Goal: Navigation & Orientation: Find specific page/section

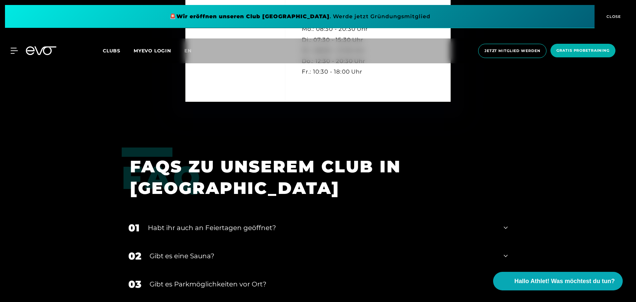
scroll to position [2125, 0]
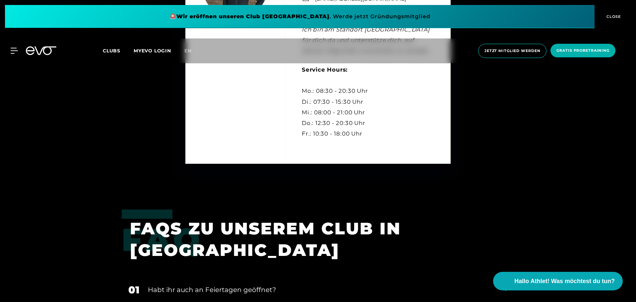
click at [37, 50] on icon at bounding box center [41, 50] width 31 height 9
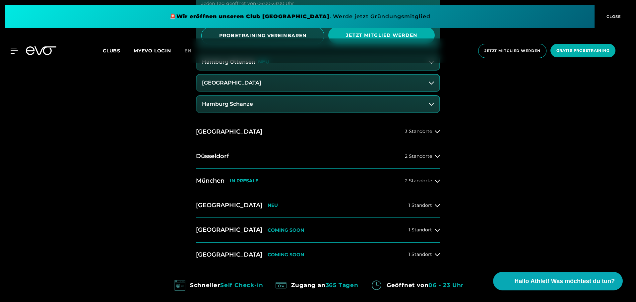
scroll to position [423, 0]
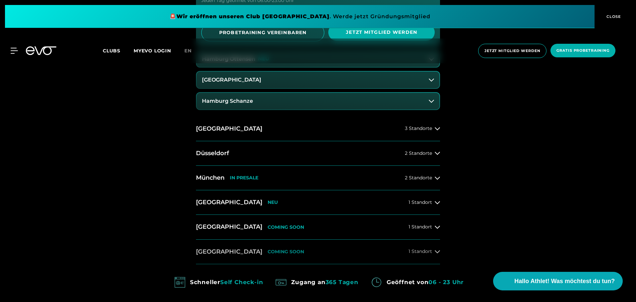
click at [321, 253] on button "Köln COMING SOON 1 Standort" at bounding box center [318, 252] width 244 height 25
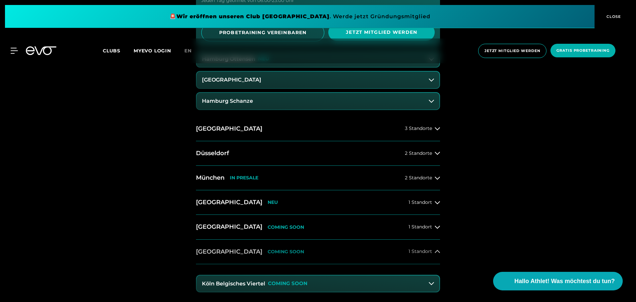
click at [321, 253] on button "Köln COMING SOON 1 Standort" at bounding box center [318, 252] width 244 height 25
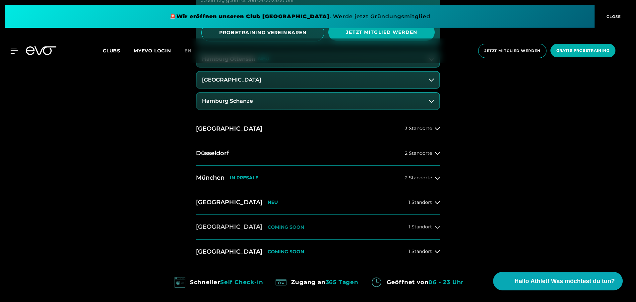
click at [314, 233] on button "Dresden COMING SOON 1 Standort" at bounding box center [318, 227] width 244 height 25
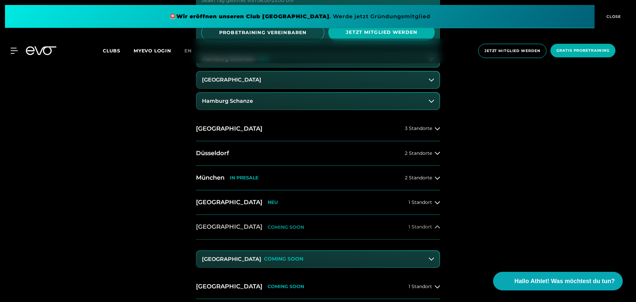
click at [314, 233] on button "Dresden COMING SOON 1 Standort" at bounding box center [318, 227] width 244 height 25
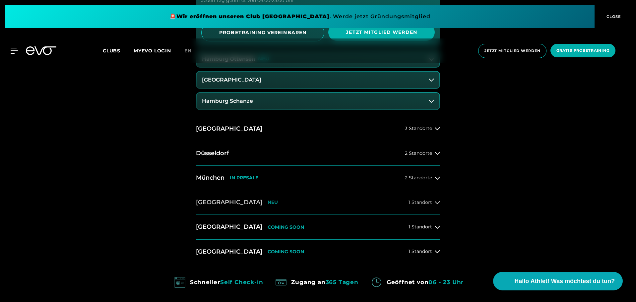
click at [308, 206] on button "Wiesbaden NEU 1 Standort" at bounding box center [318, 202] width 244 height 25
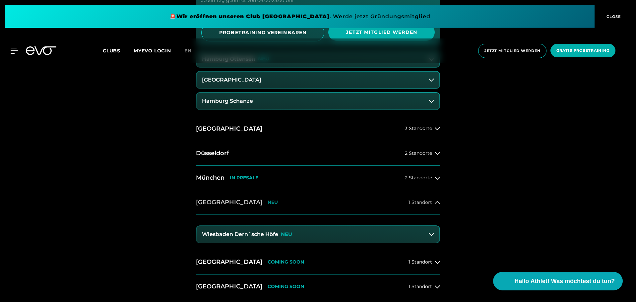
click at [308, 206] on button "Wiesbaden NEU 1 Standort" at bounding box center [318, 202] width 244 height 25
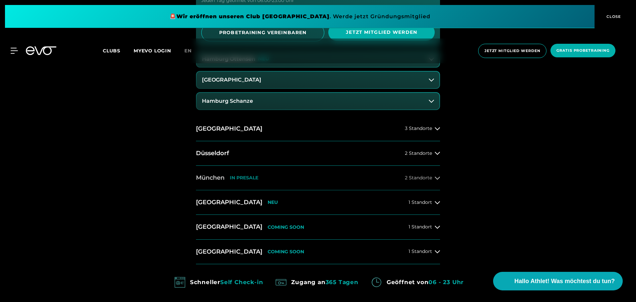
click at [301, 188] on button "München IN PRESALE 2 Standorte" at bounding box center [318, 178] width 244 height 25
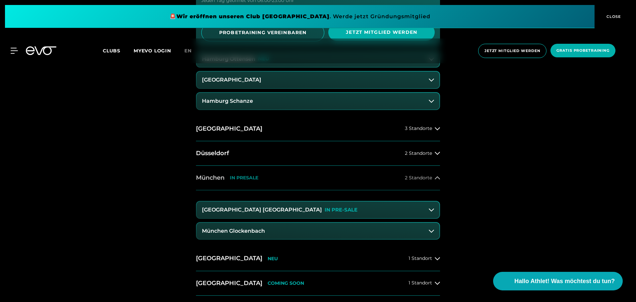
click at [301, 188] on button "München IN PRESALE 2 Standorte" at bounding box center [318, 178] width 244 height 25
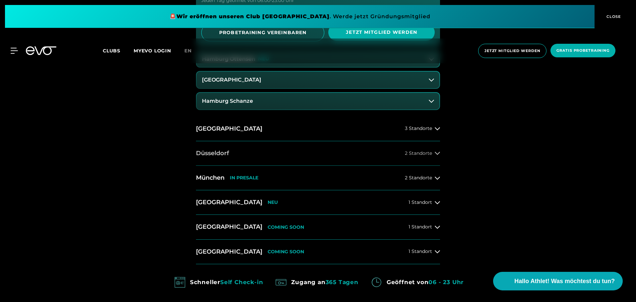
click at [316, 153] on button "Düsseldorf 2 Standorte" at bounding box center [318, 153] width 244 height 25
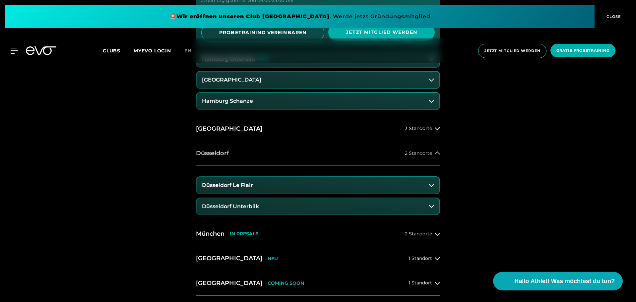
click at [316, 153] on button "Düsseldorf 2 Standorte" at bounding box center [318, 153] width 244 height 25
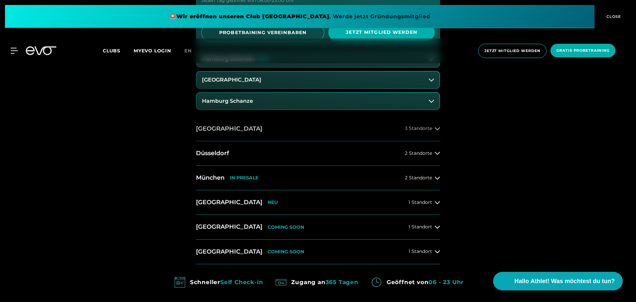
click at [327, 132] on button "Berlin 3 Standorte" at bounding box center [318, 129] width 244 height 25
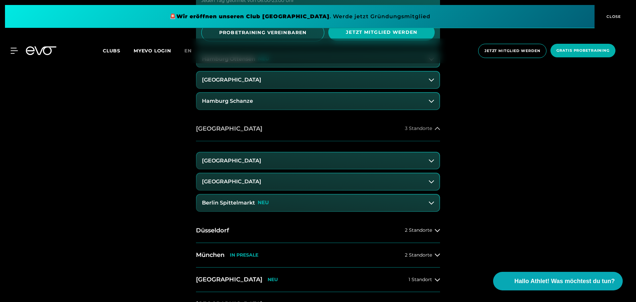
click at [327, 132] on button "Berlin 3 Standorte" at bounding box center [318, 129] width 244 height 25
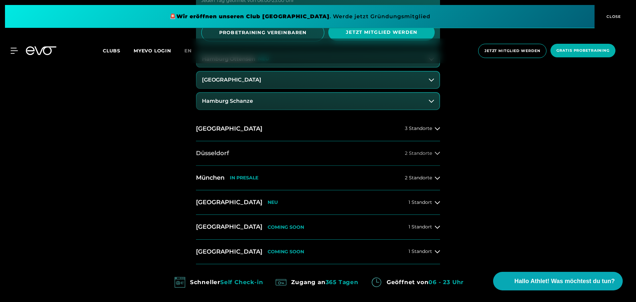
click at [301, 154] on button "Düsseldorf 2 Standorte" at bounding box center [318, 153] width 244 height 25
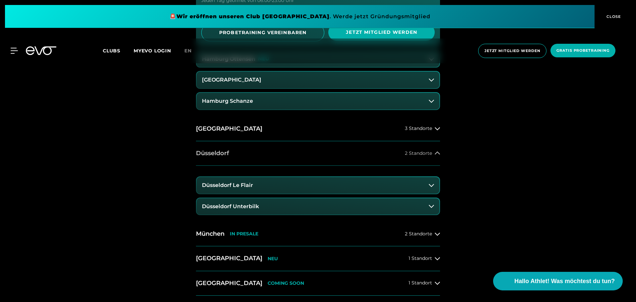
click at [301, 154] on button "Düsseldorf 2 Standorte" at bounding box center [318, 153] width 244 height 25
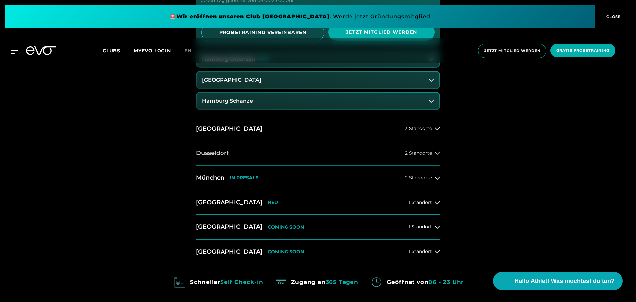
click at [301, 154] on button "Düsseldorf 2 Standorte" at bounding box center [318, 153] width 244 height 25
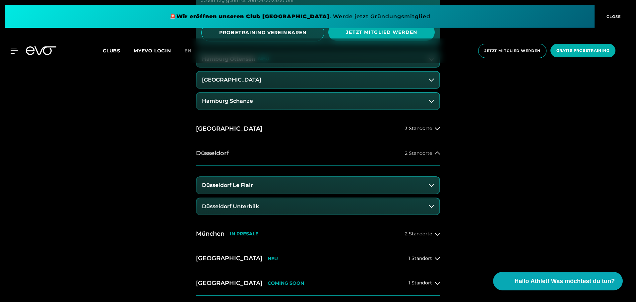
click at [301, 154] on button "Düsseldorf 2 Standorte" at bounding box center [318, 153] width 244 height 25
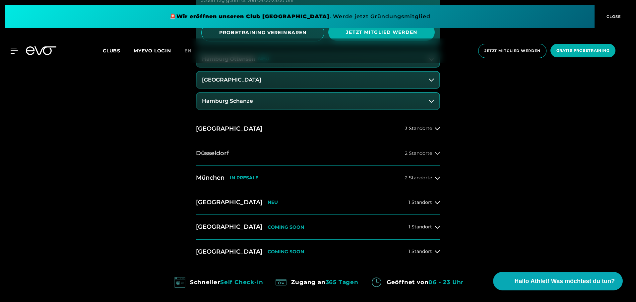
click at [301, 154] on button "Düsseldorf 2 Standorte" at bounding box center [318, 153] width 244 height 25
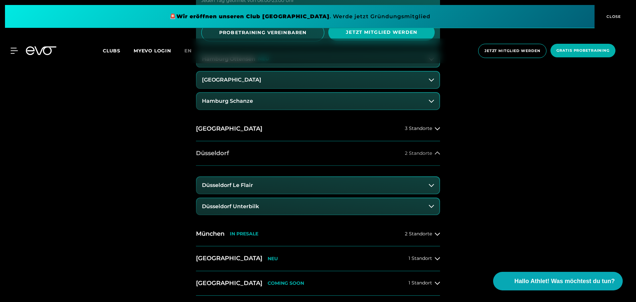
click at [301, 154] on button "Düsseldorf 2 Standorte" at bounding box center [318, 153] width 244 height 25
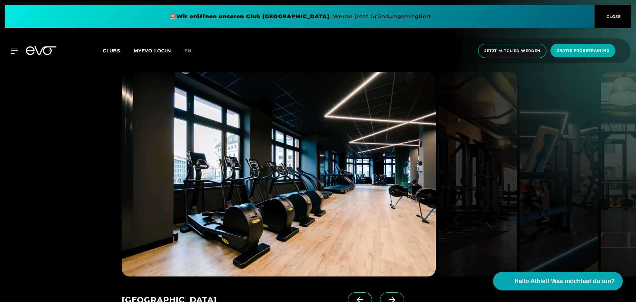
scroll to position [1016, 0]
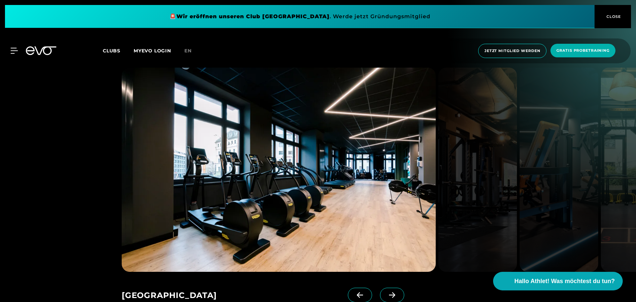
click at [380, 288] on span at bounding box center [392, 295] width 24 height 15
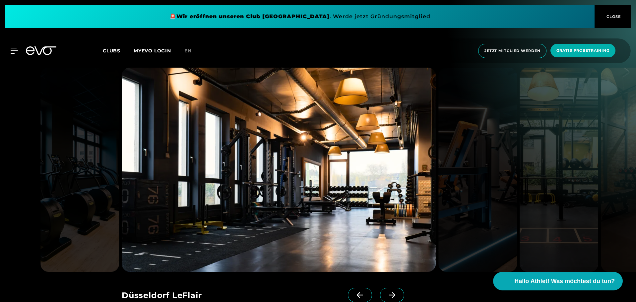
click at [380, 288] on span at bounding box center [392, 295] width 24 height 15
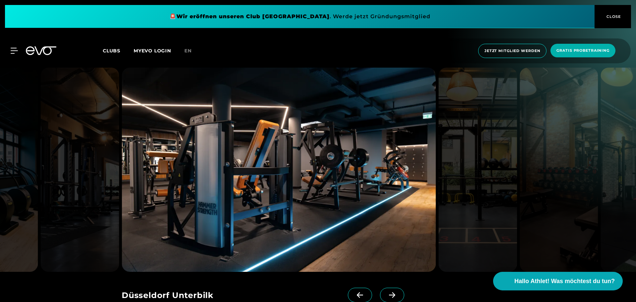
click at [363, 288] on link at bounding box center [361, 301] width 27 height 27
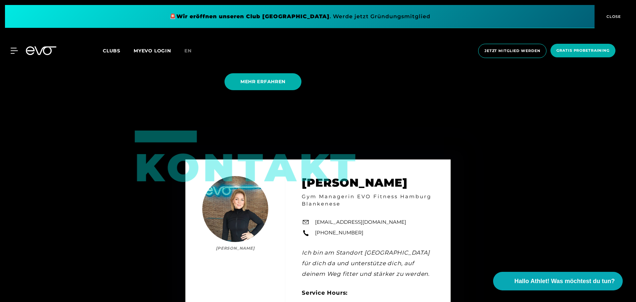
scroll to position [1909, 0]
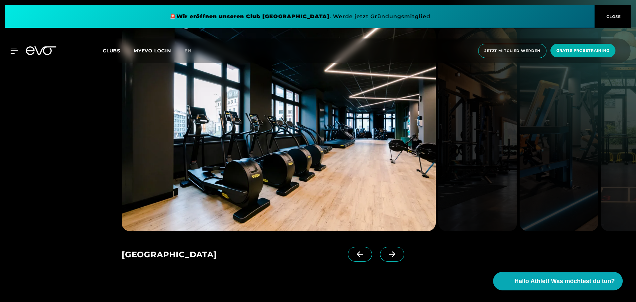
scroll to position [1054, 0]
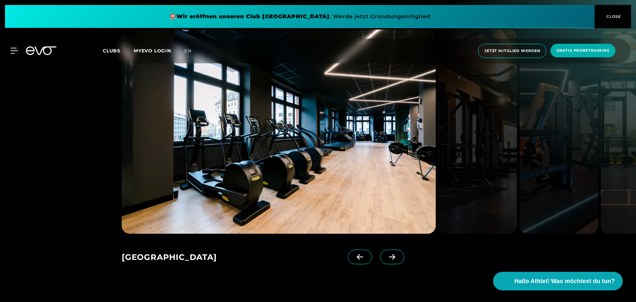
click at [389, 250] on span at bounding box center [392, 257] width 24 height 15
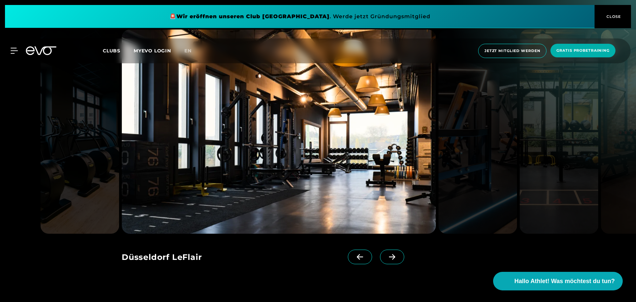
click at [389, 250] on span at bounding box center [392, 257] width 24 height 15
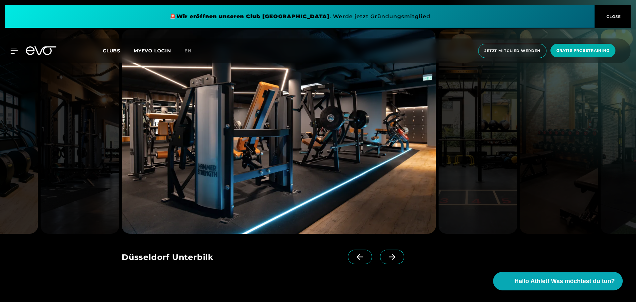
click at [387, 254] on icon at bounding box center [393, 257] width 12 height 6
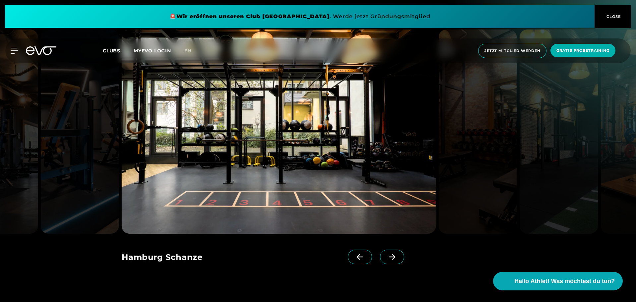
click at [387, 254] on icon at bounding box center [393, 257] width 12 height 6
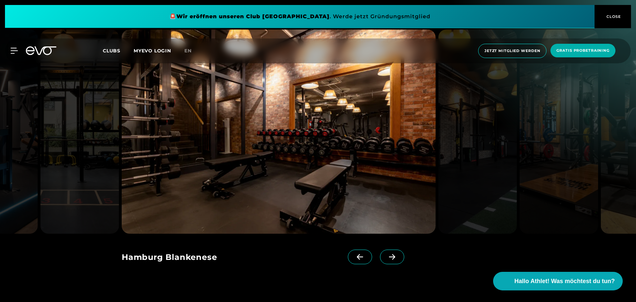
click at [351, 252] on span at bounding box center [360, 257] width 24 height 15
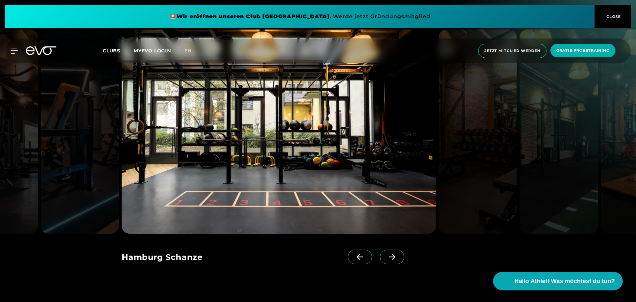
click at [387, 254] on icon at bounding box center [393, 257] width 12 height 6
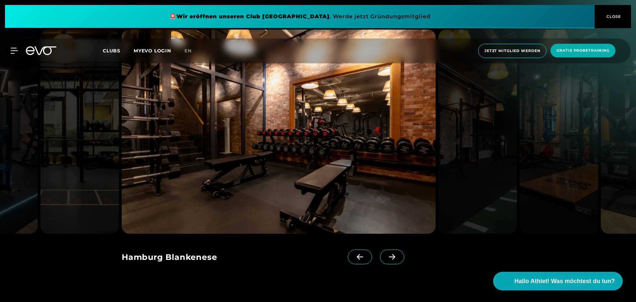
click at [387, 254] on icon at bounding box center [393, 257] width 12 height 6
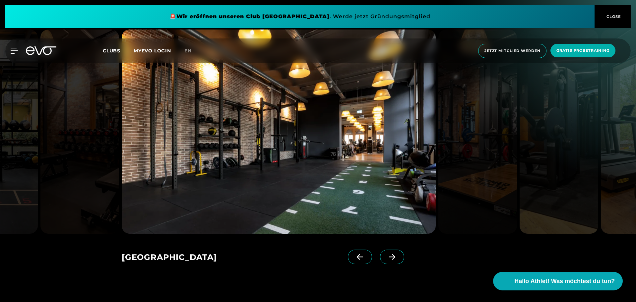
click at [387, 254] on icon at bounding box center [393, 257] width 12 height 6
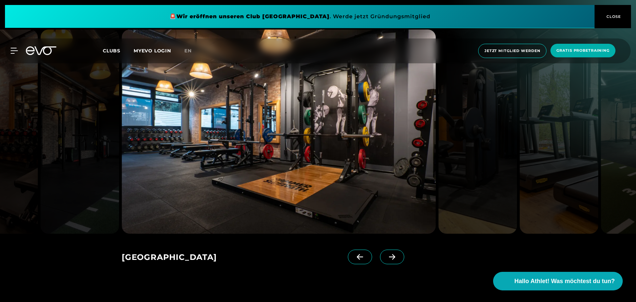
click at [387, 254] on icon at bounding box center [393, 257] width 12 height 6
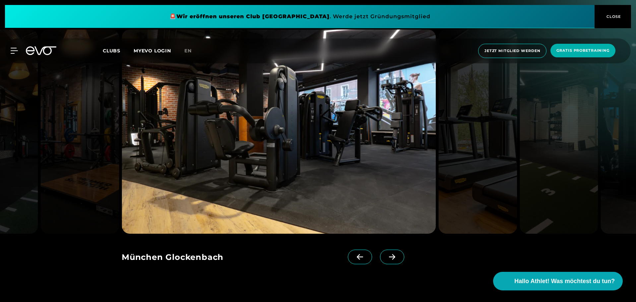
click at [389, 250] on span at bounding box center [392, 257] width 24 height 15
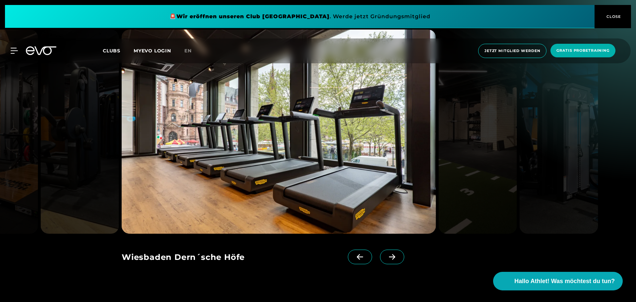
click at [389, 250] on span at bounding box center [392, 257] width 24 height 15
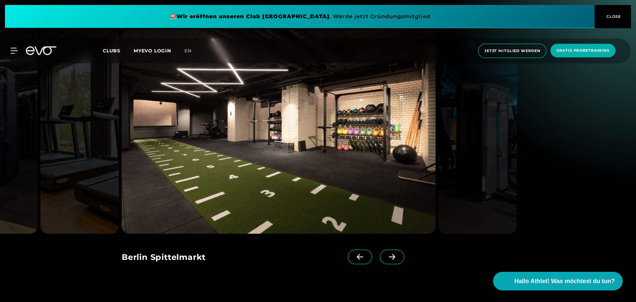
click at [389, 250] on span at bounding box center [392, 257] width 24 height 15
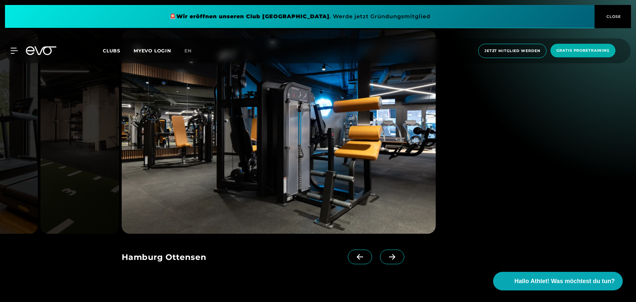
click at [348, 250] on span at bounding box center [360, 257] width 24 height 15
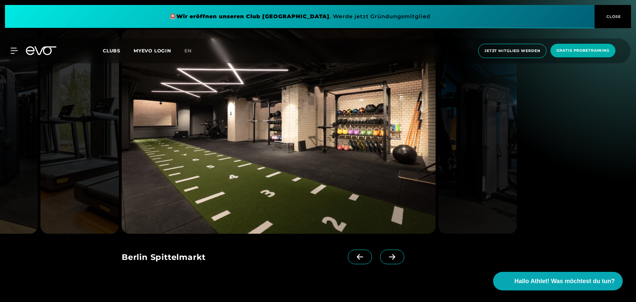
click at [348, 250] on span at bounding box center [360, 257] width 24 height 15
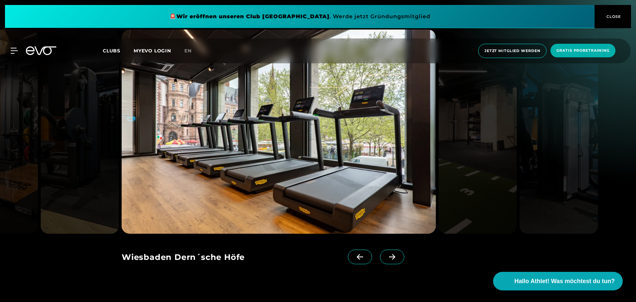
click at [348, 250] on span at bounding box center [360, 257] width 24 height 15
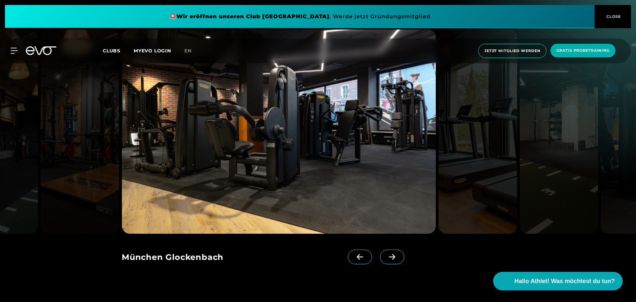
click at [348, 250] on span at bounding box center [360, 257] width 24 height 15
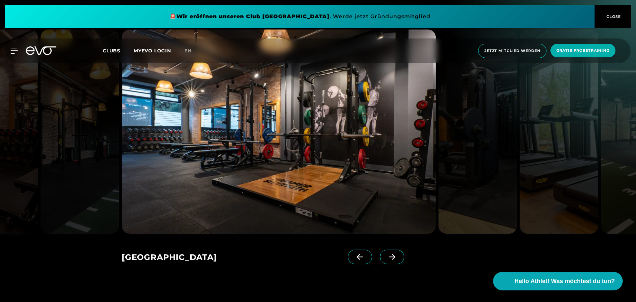
click at [348, 250] on span at bounding box center [360, 257] width 24 height 15
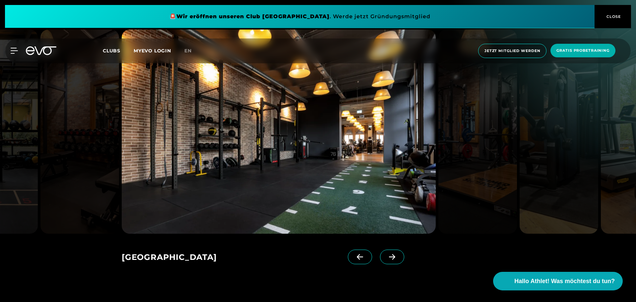
click at [348, 250] on span at bounding box center [360, 257] width 24 height 15
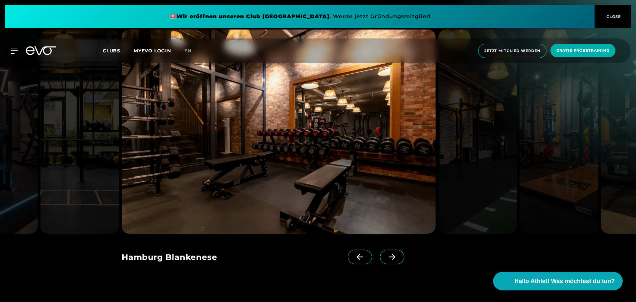
click at [348, 250] on span at bounding box center [360, 257] width 24 height 15
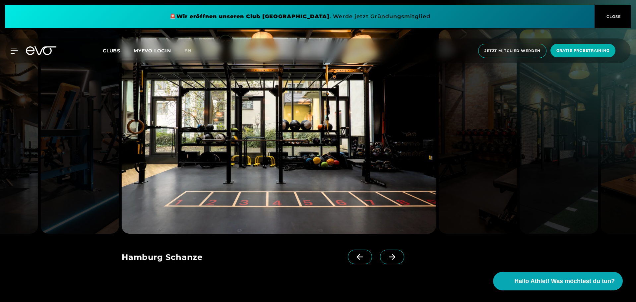
click at [348, 250] on span at bounding box center [360, 257] width 24 height 15
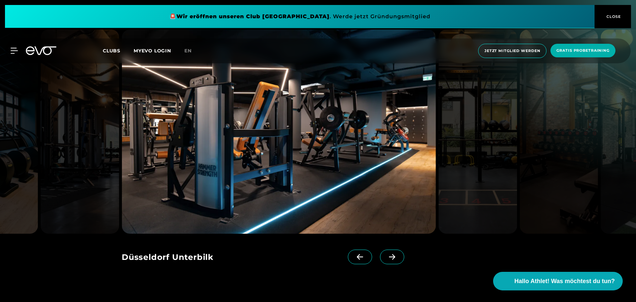
click at [348, 250] on span at bounding box center [360, 257] width 24 height 15
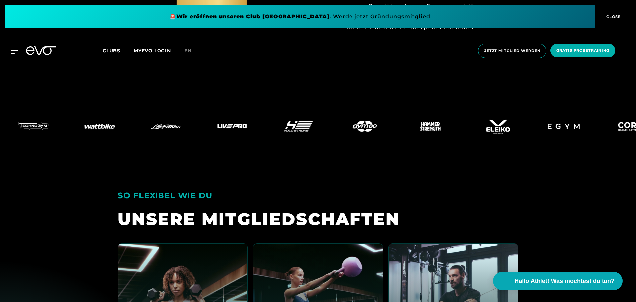
scroll to position [1559, 0]
